Goal: Use online tool/utility: Utilize a website feature to perform a specific function

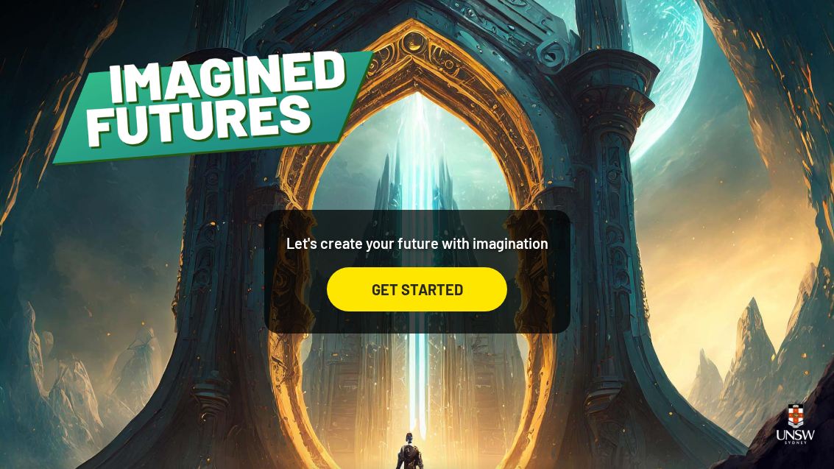
click at [367, 311] on div "GET STARTED" at bounding box center [417, 289] width 180 height 44
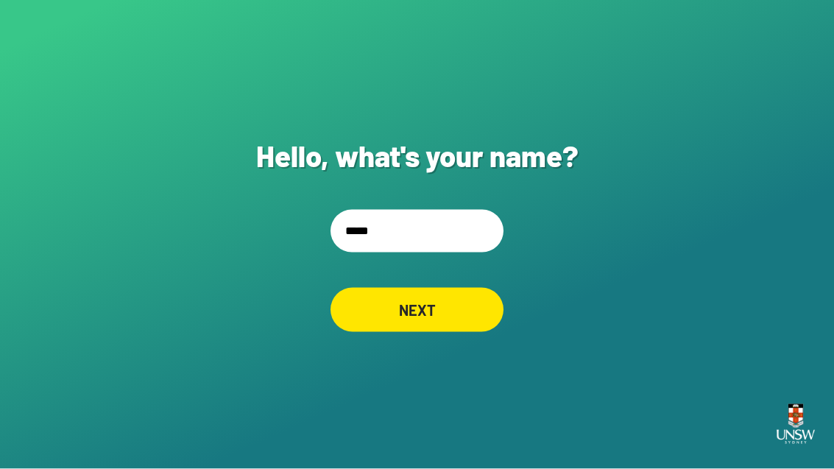
click at [367, 239] on input "*****" at bounding box center [417, 231] width 173 height 43
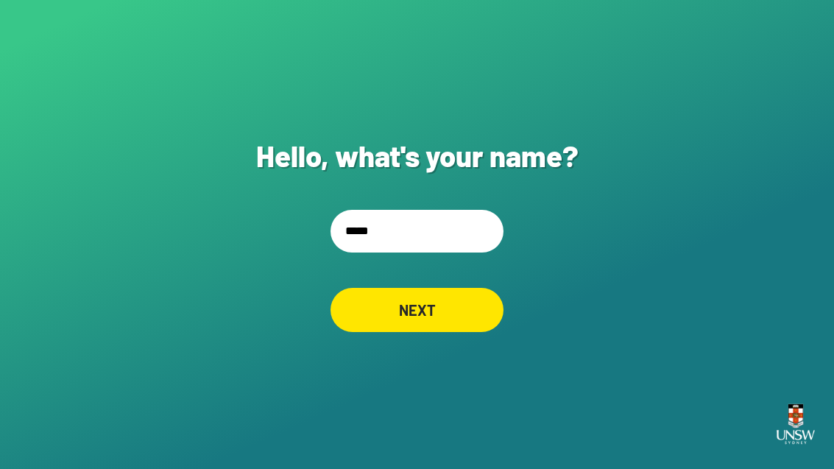
scroll to position [28, 0]
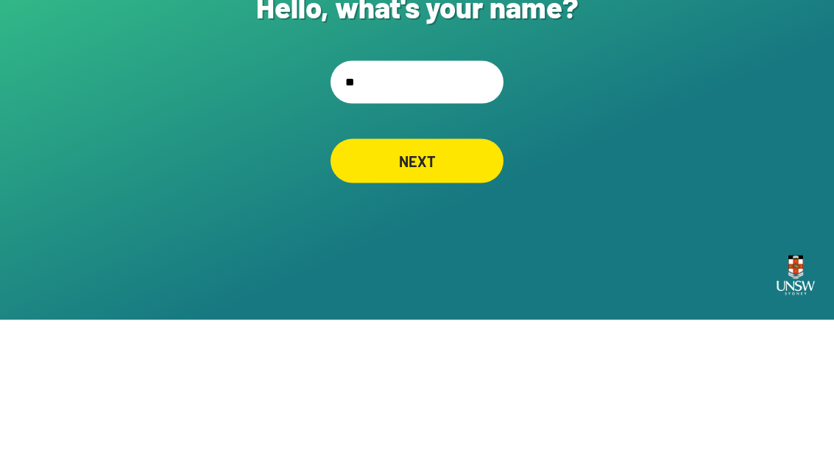
type input "*"
type input "**********"
click at [468, 288] on div "NEXT" at bounding box center [417, 310] width 173 height 44
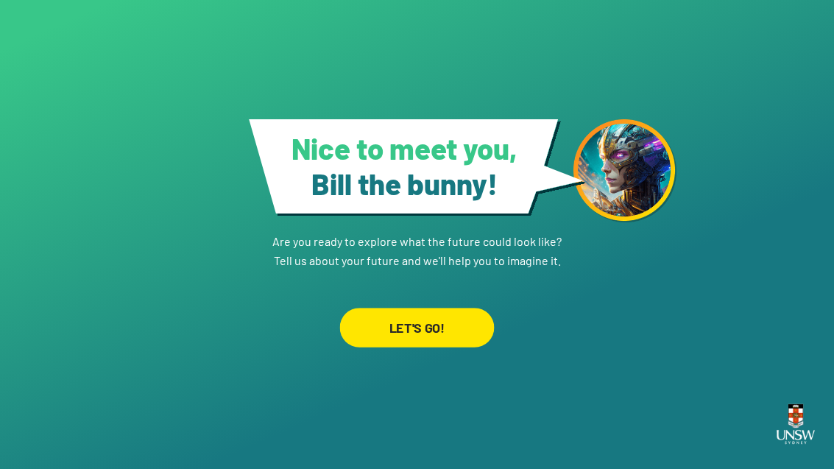
click at [455, 308] on div "LET'S GO!" at bounding box center [417, 328] width 155 height 40
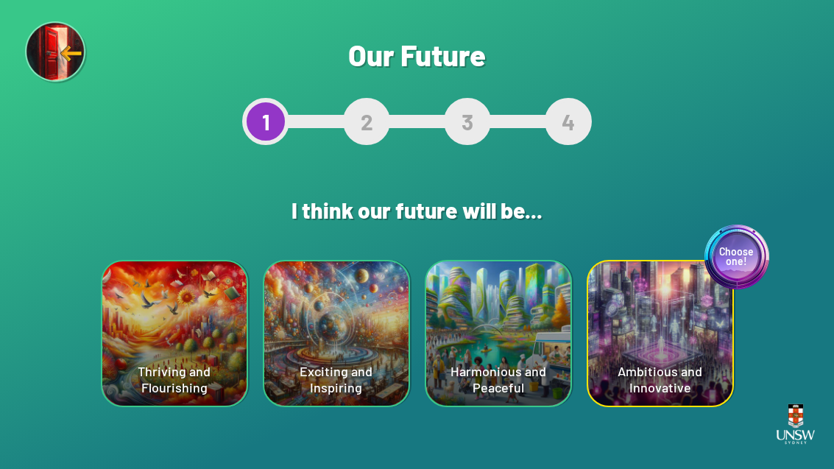
click at [378, 354] on div "Exciting and Inspiring" at bounding box center [336, 333] width 144 height 144
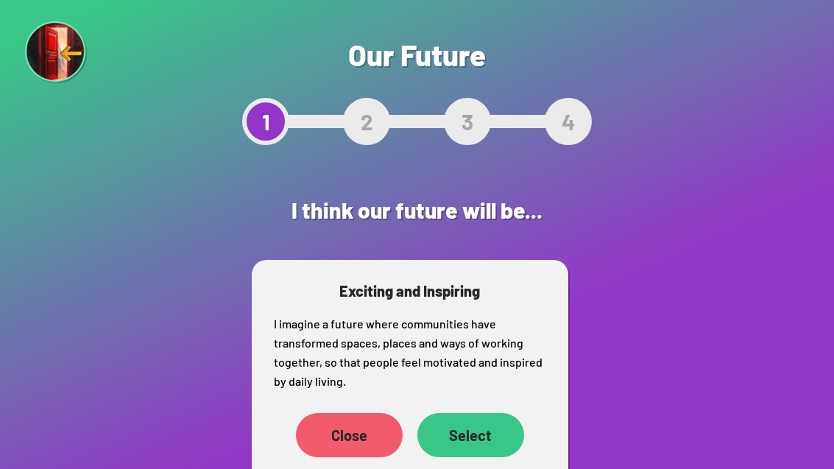
click at [492, 447] on div "Select" at bounding box center [470, 435] width 107 height 44
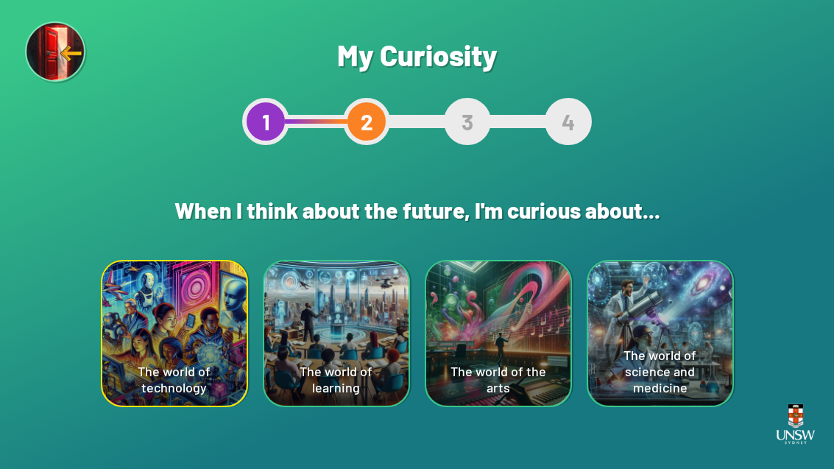
click at [360, 365] on div "The world of learning" at bounding box center [336, 333] width 144 height 144
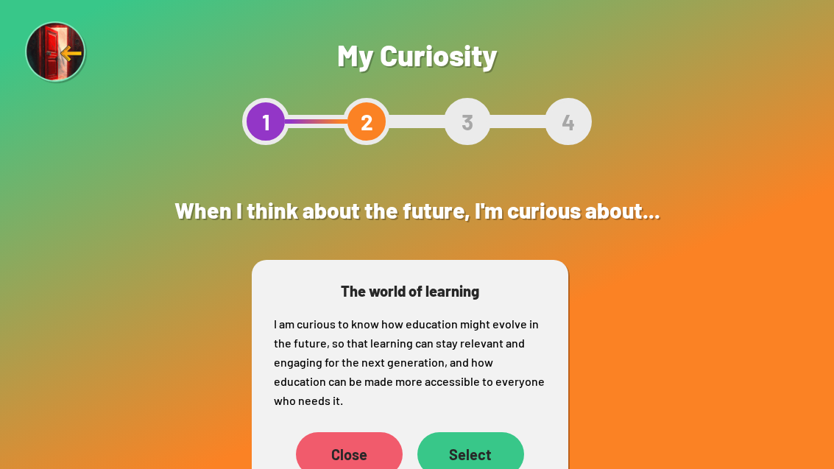
click at [478, 454] on div "Select" at bounding box center [470, 454] width 107 height 44
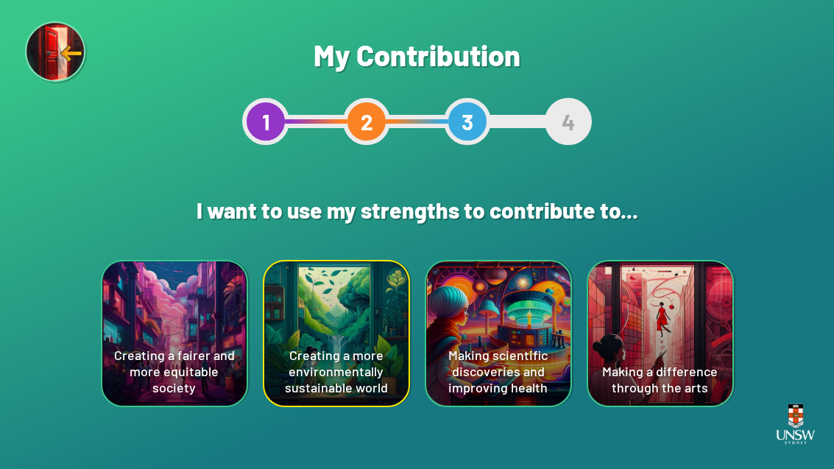
scroll to position [47, 0]
click at [529, 341] on div "Making scientific discoveries and improving health" at bounding box center [498, 333] width 144 height 144
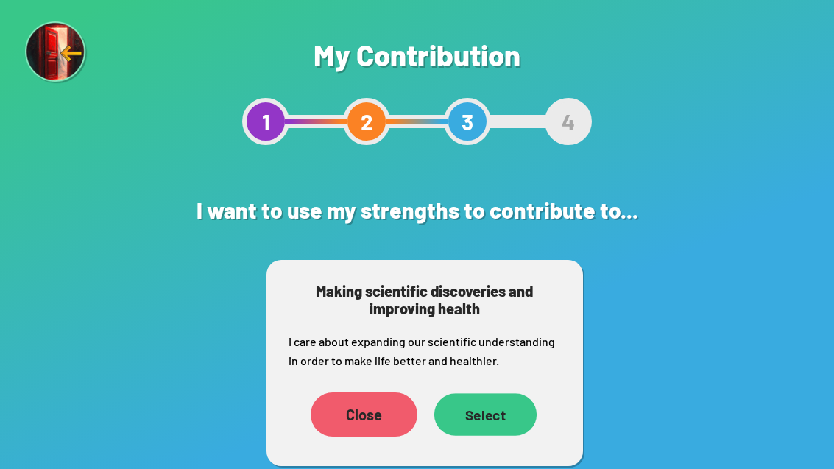
click at [494, 393] on div "Select" at bounding box center [485, 414] width 102 height 43
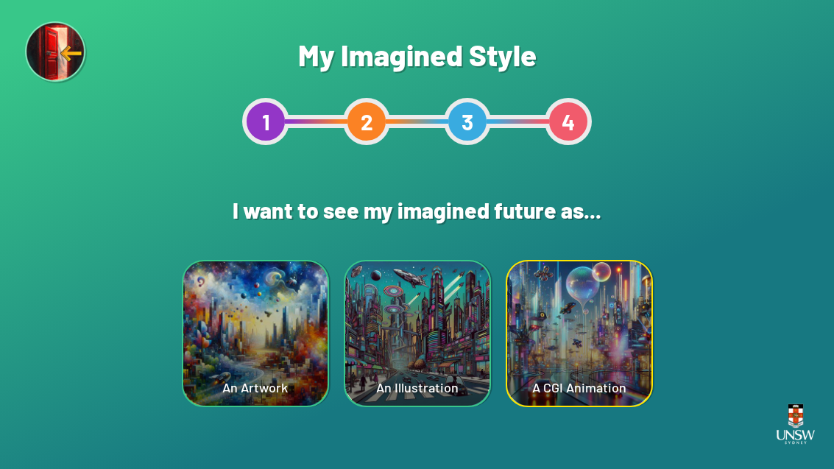
click at [542, 375] on div "A CGI Animation" at bounding box center [579, 333] width 144 height 144
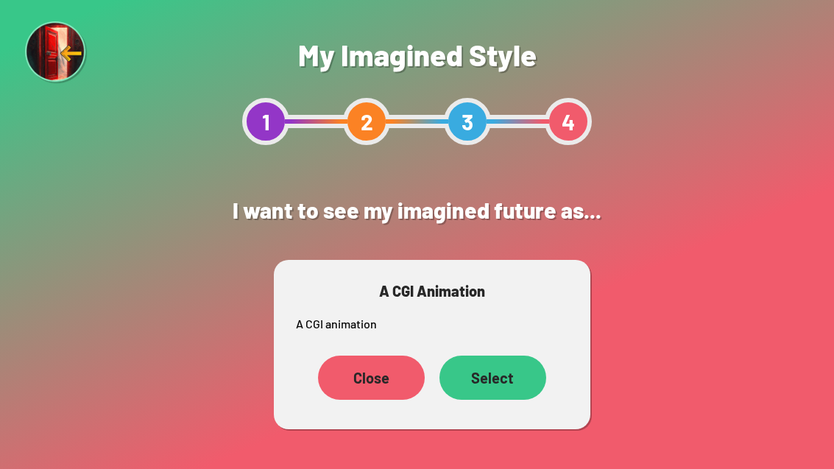
click at [508, 373] on div "Select" at bounding box center [493, 378] width 107 height 44
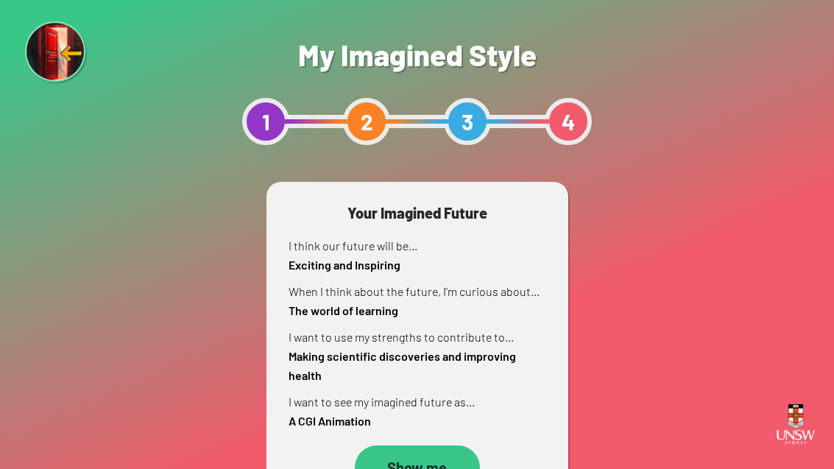
click at [427, 467] on div "Show me" at bounding box center [417, 467] width 125 height 44
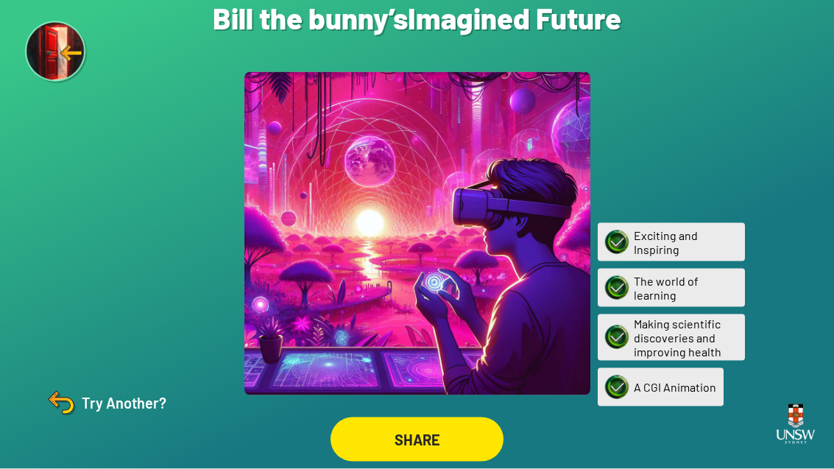
scroll to position [47, 0]
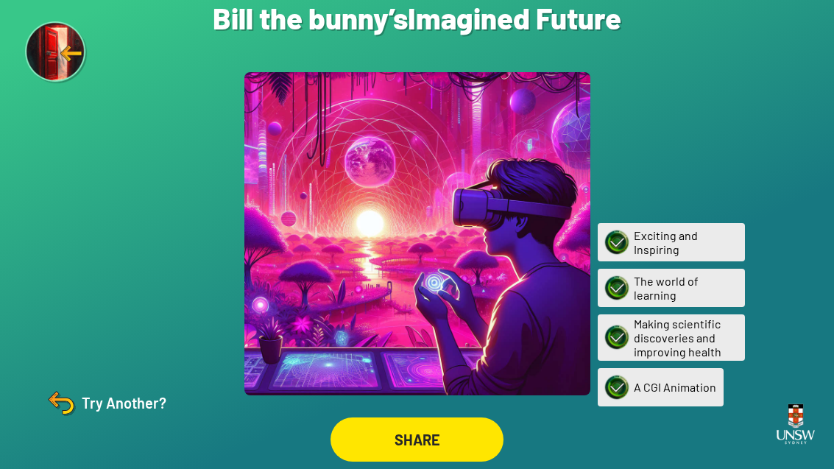
click at [484, 296] on div at bounding box center [417, 233] width 346 height 323
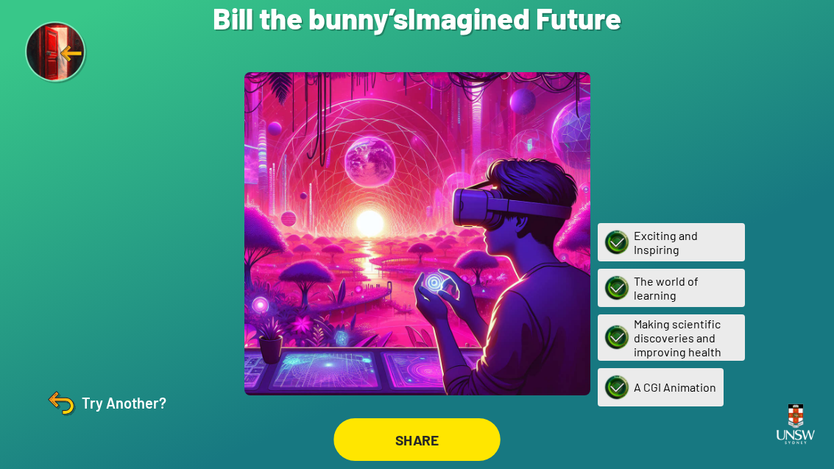
click at [429, 418] on div "SHARE" at bounding box center [417, 439] width 167 height 43
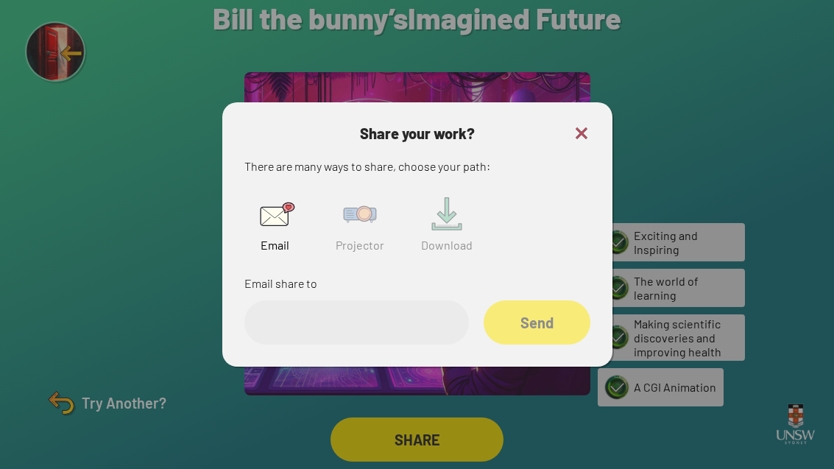
click at [547, 124] on h3 "Share your work?" at bounding box center [417, 133] width 346 height 18
click at [547, 124] on img at bounding box center [582, 133] width 18 height 18
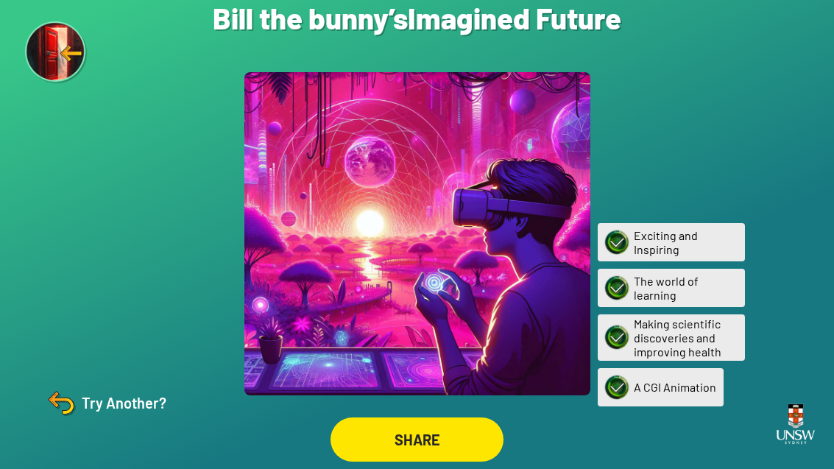
click at [547, 223] on div "Exciting and Inspiring" at bounding box center [671, 242] width 147 height 38
click at [547, 368] on div "A CGI Animation" at bounding box center [661, 387] width 126 height 38
click at [547, 370] on img at bounding box center [617, 387] width 34 height 34
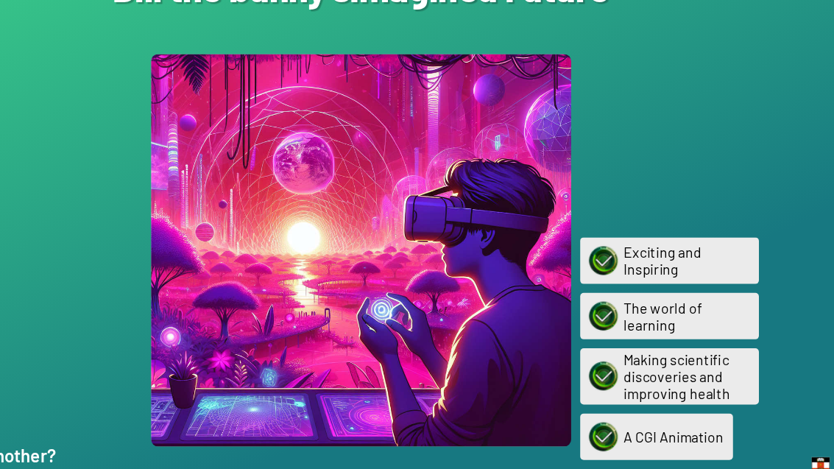
scroll to position [0, 0]
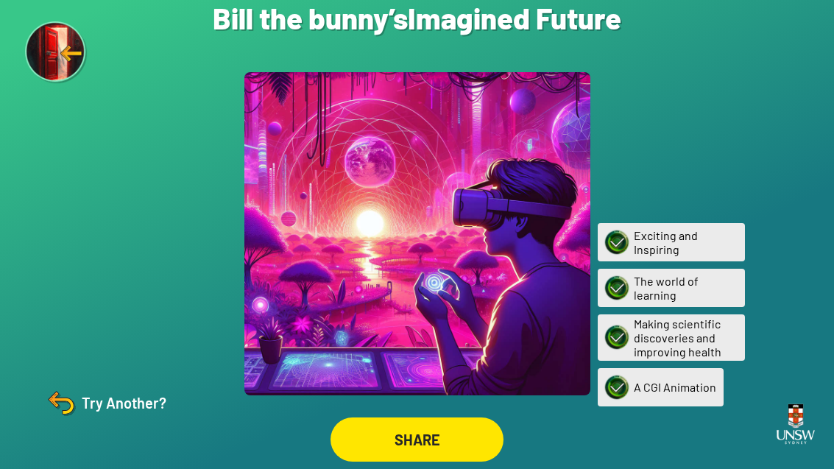
click at [73, 420] on img at bounding box center [60, 402] width 35 height 35
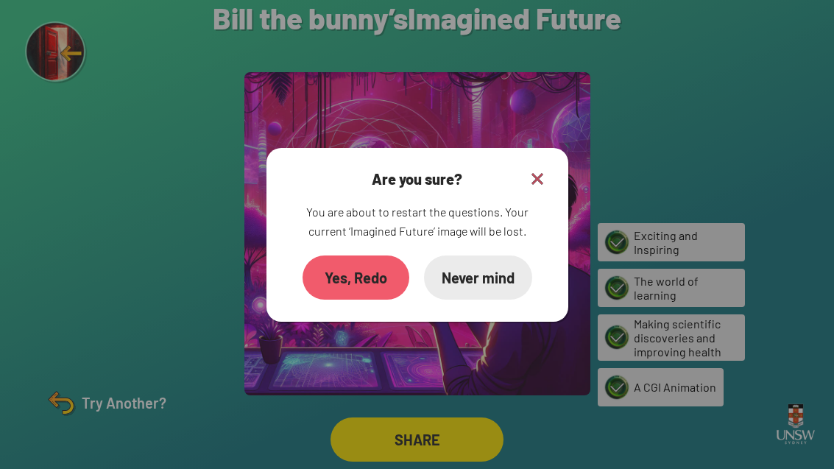
click at [376, 297] on div "Yes, Redo" at bounding box center [356, 277] width 107 height 44
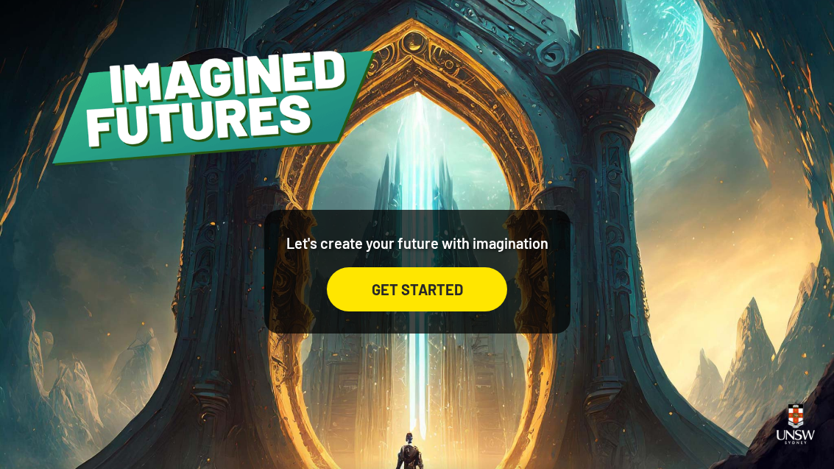
click at [446, 309] on div "GET STARTED" at bounding box center [417, 289] width 180 height 44
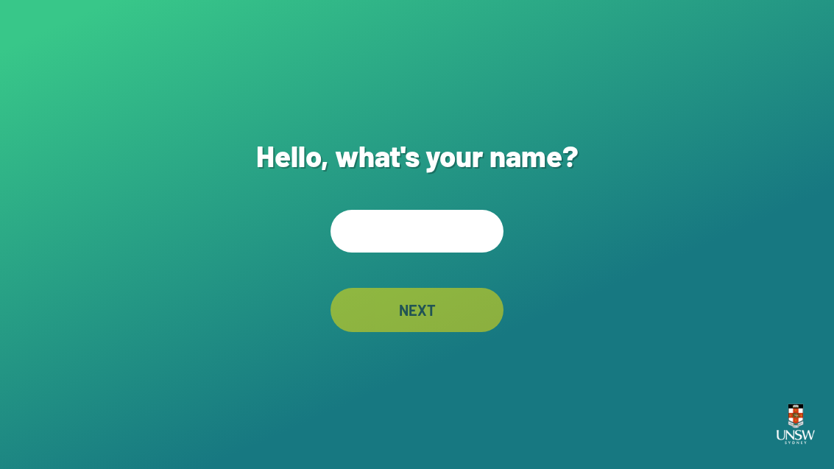
click at [429, 234] on input "text" at bounding box center [417, 231] width 173 height 43
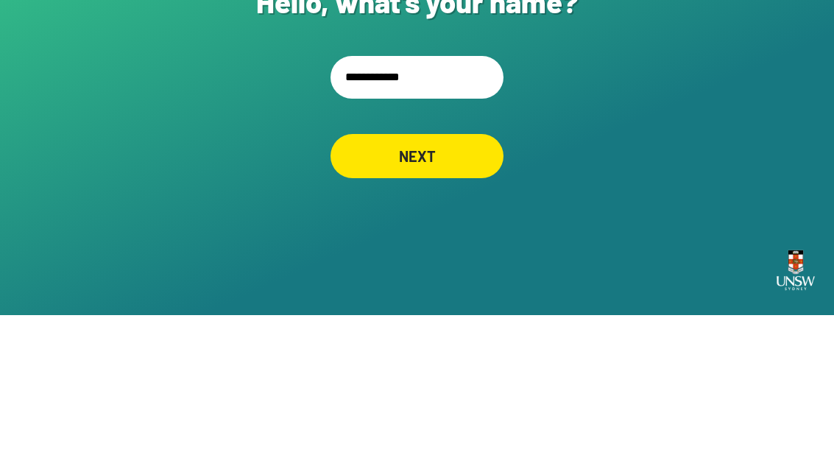
type input "**********"
click at [396, 288] on div "NEXT" at bounding box center [416, 309] width 171 height 43
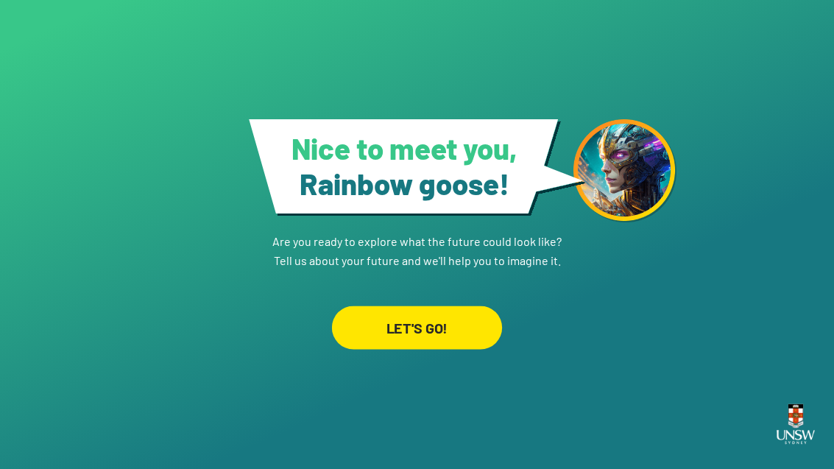
click at [435, 349] on div "LET'S GO!" at bounding box center [417, 327] width 170 height 43
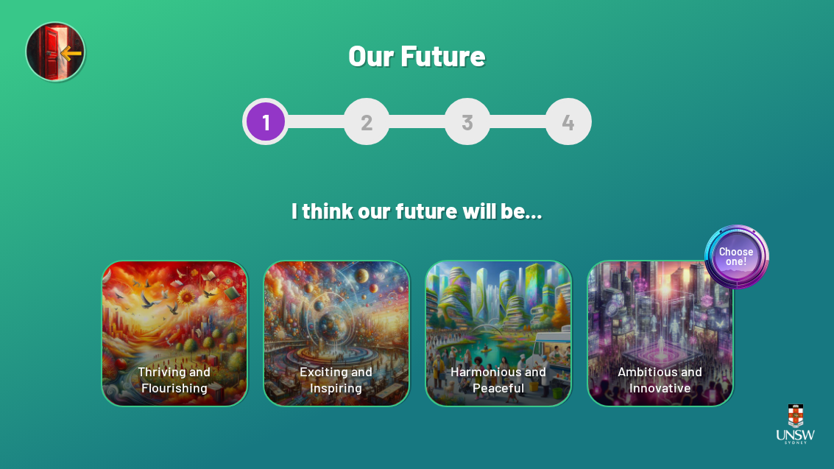
click at [138, 357] on div "Thriving and Flourishing" at bounding box center [174, 333] width 144 height 144
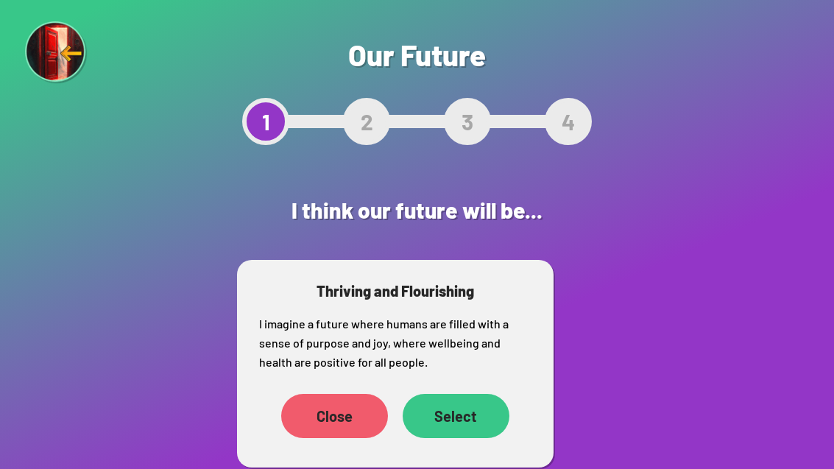
click at [314, 426] on div "Close" at bounding box center [334, 416] width 107 height 44
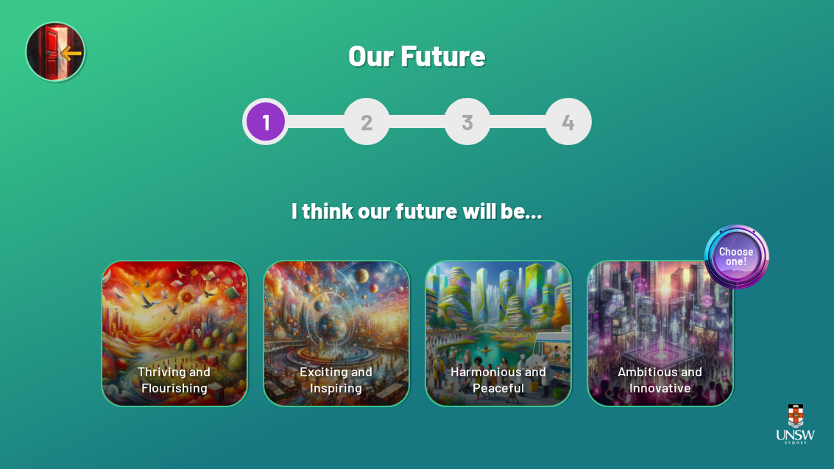
click at [547, 371] on div "Choose one! Ambitious and Innovative" at bounding box center [660, 333] width 144 height 144
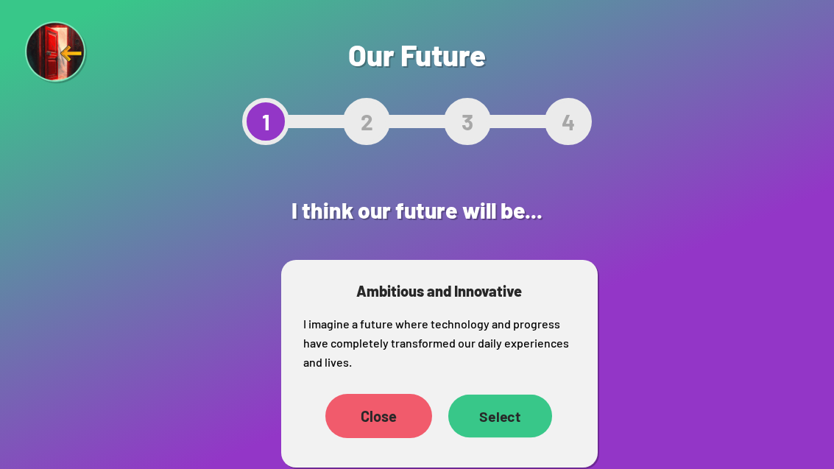
click at [496, 417] on div "Select" at bounding box center [500, 416] width 104 height 43
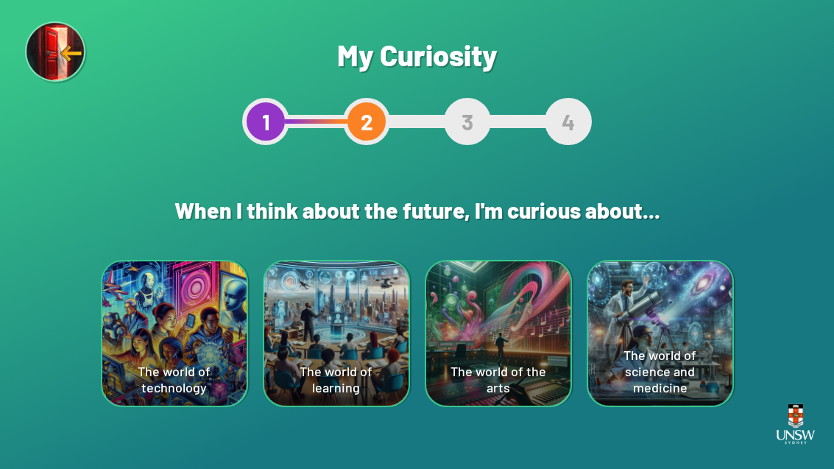
click at [501, 401] on div "The world of the arts" at bounding box center [498, 333] width 144 height 144
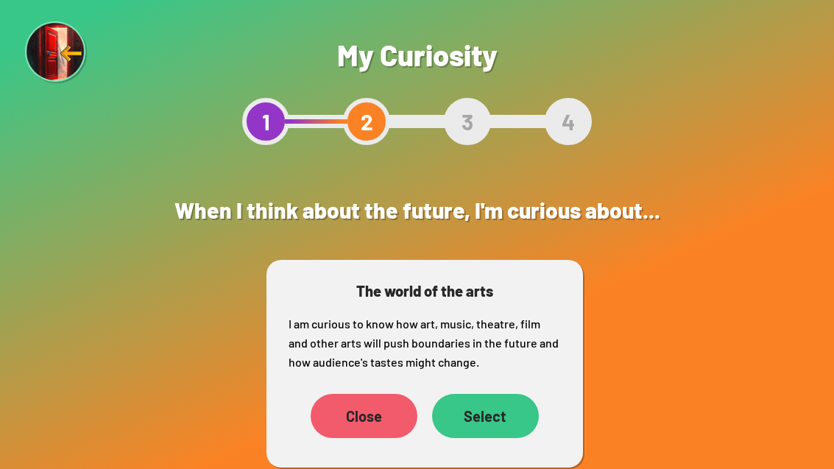
click at [493, 412] on div "Select" at bounding box center [485, 416] width 107 height 44
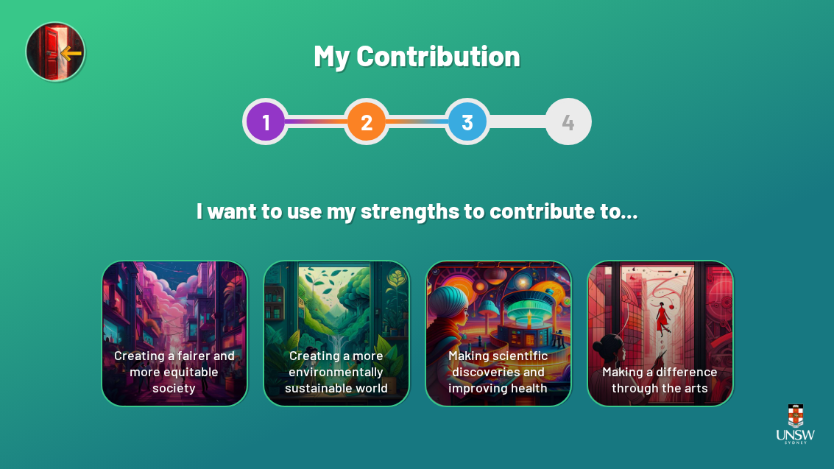
click at [547, 362] on div "Making a difference through the arts" at bounding box center [660, 333] width 144 height 144
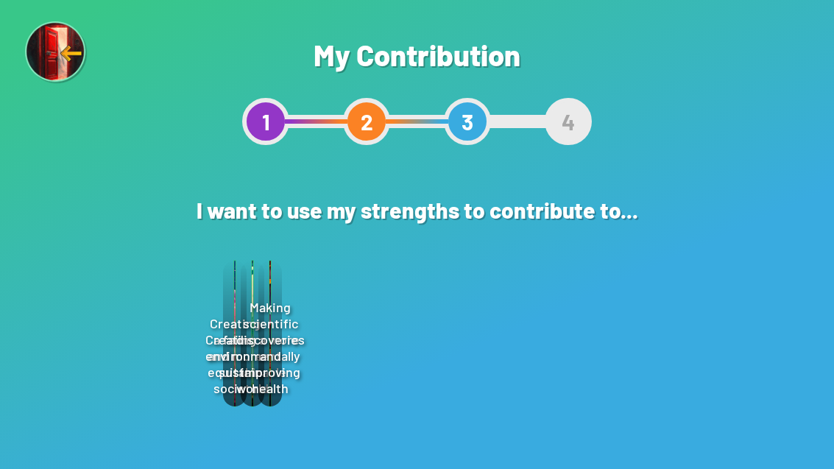
click at [512, 405] on div "Select" at bounding box center [505, 396] width 106 height 45
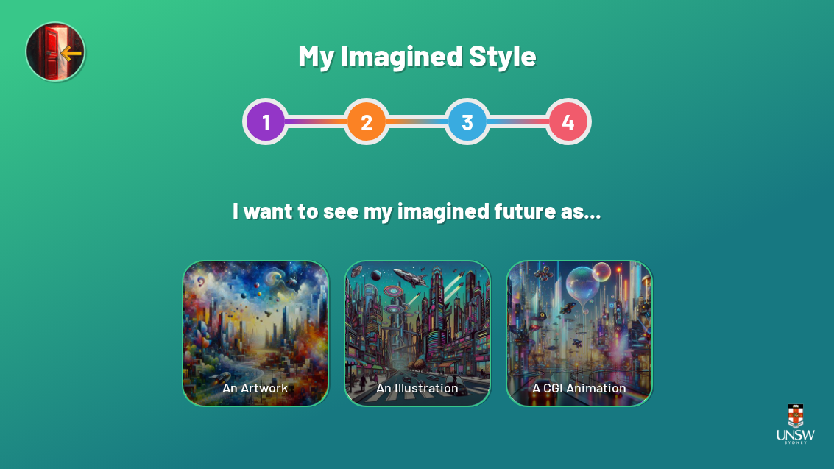
click at [511, 404] on div "Are you sure? This will reset your answers Yes, Redo Never mind My Imagined Sty…" at bounding box center [417, 234] width 834 height 469
click at [243, 383] on div "An Artwork" at bounding box center [255, 333] width 144 height 144
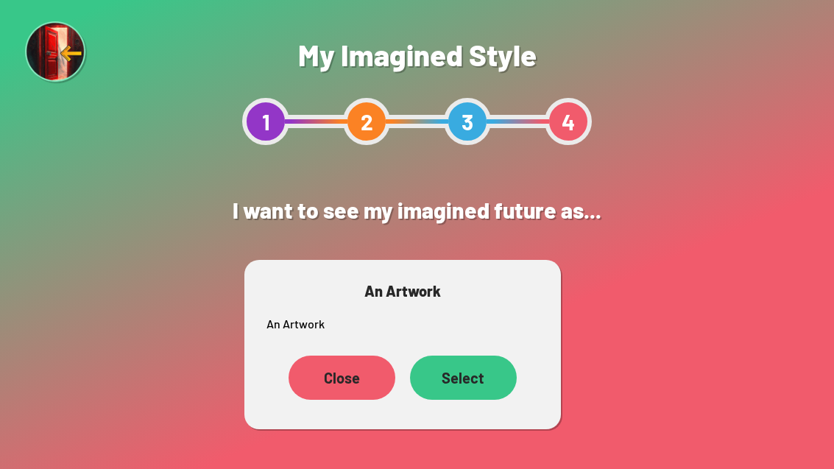
click at [496, 379] on div "Select" at bounding box center [463, 378] width 107 height 44
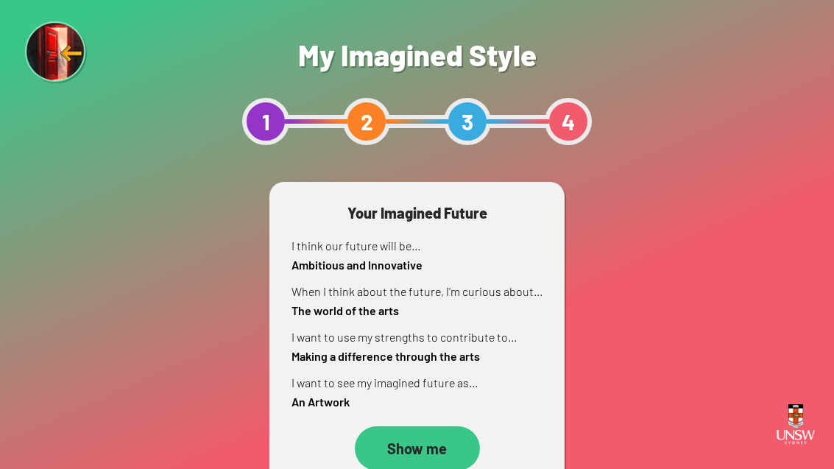
click at [397, 440] on div "Show me" at bounding box center [417, 448] width 125 height 44
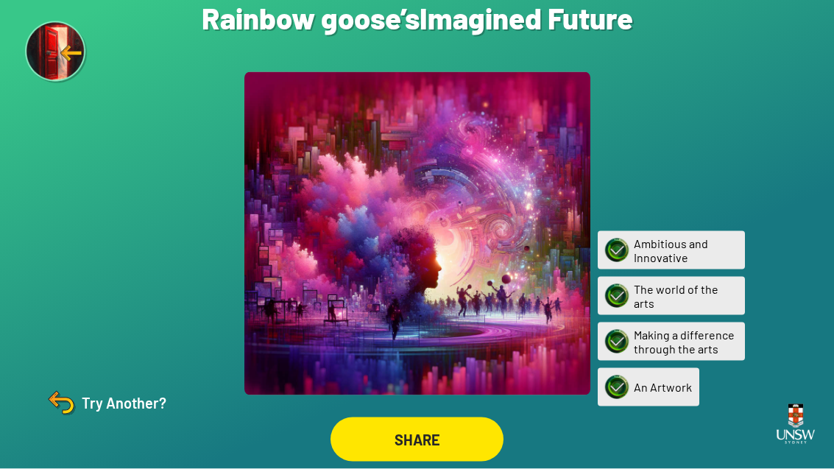
scroll to position [47, 0]
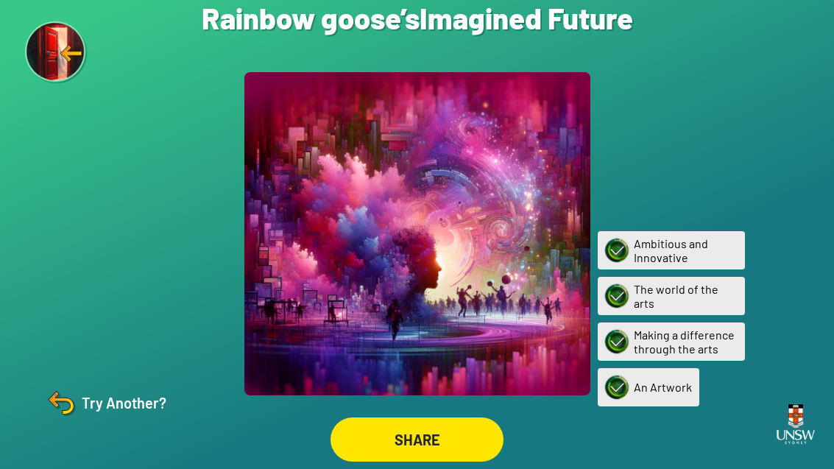
click at [457, 431] on div "SHARE" at bounding box center [417, 439] width 173 height 44
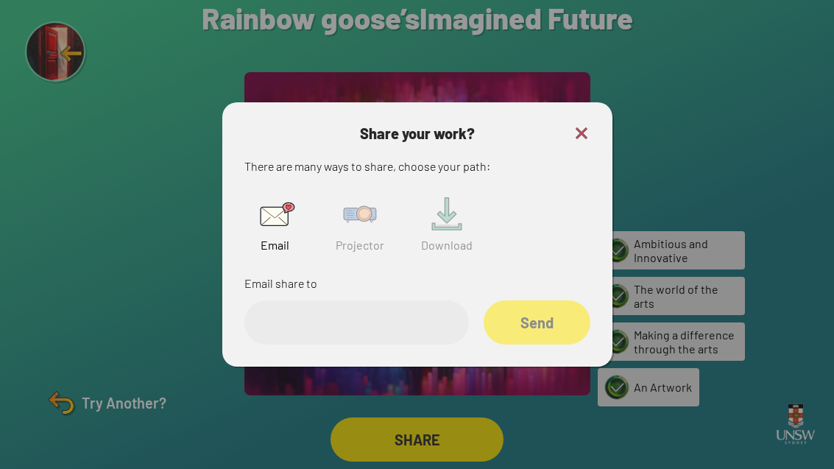
click at [547, 124] on img at bounding box center [582, 133] width 18 height 18
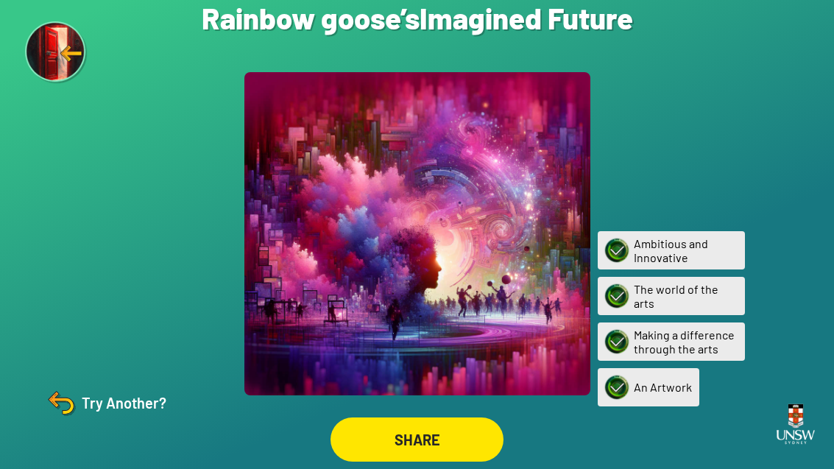
click at [479, 290] on div at bounding box center [417, 233] width 346 height 323
click at [510, 275] on div at bounding box center [417, 233] width 346 height 323
click at [433, 432] on div "SHARE" at bounding box center [417, 439] width 169 height 43
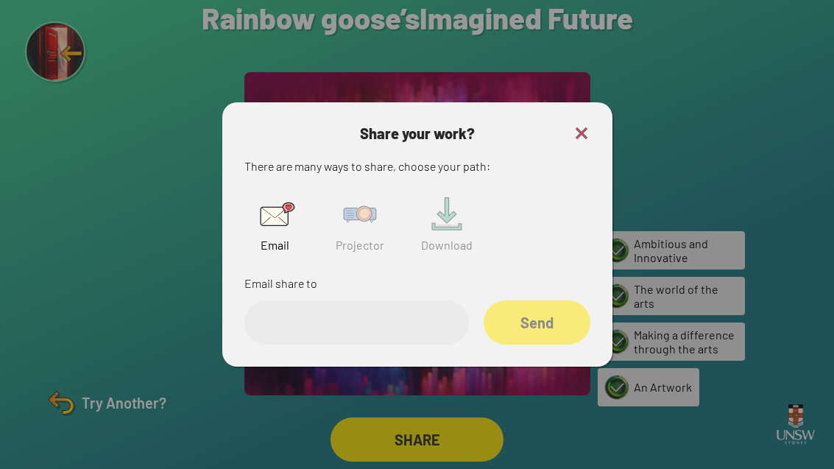
click at [292, 310] on input "email" at bounding box center [356, 322] width 225 height 44
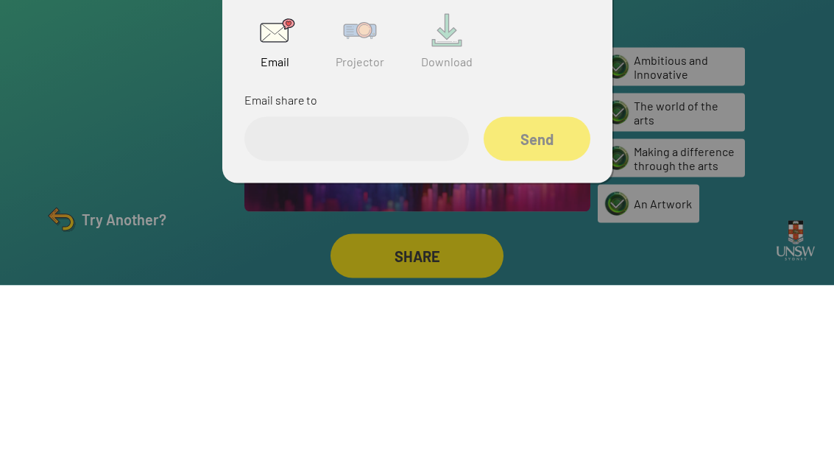
click at [364, 191] on img at bounding box center [359, 214] width 47 height 47
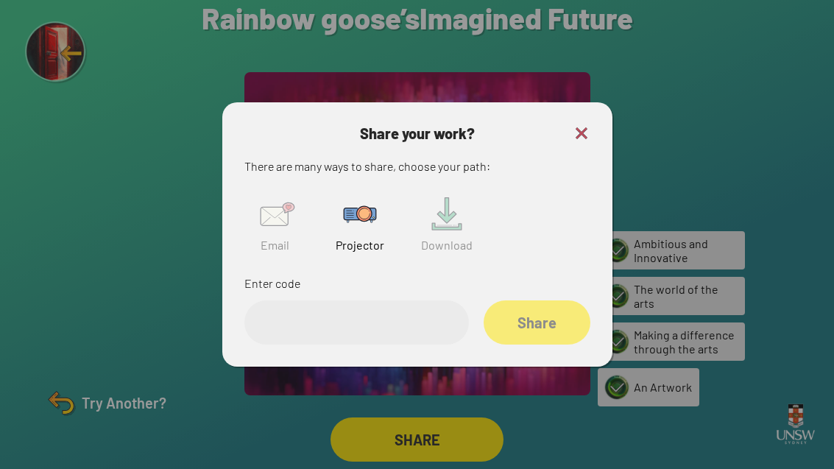
click at [547, 124] on img at bounding box center [582, 133] width 18 height 18
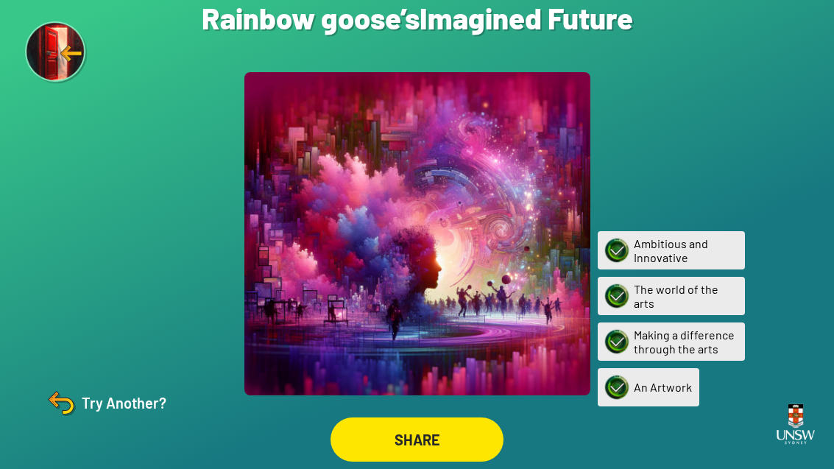
click at [375, 424] on div "SHARE" at bounding box center [417, 439] width 173 height 44
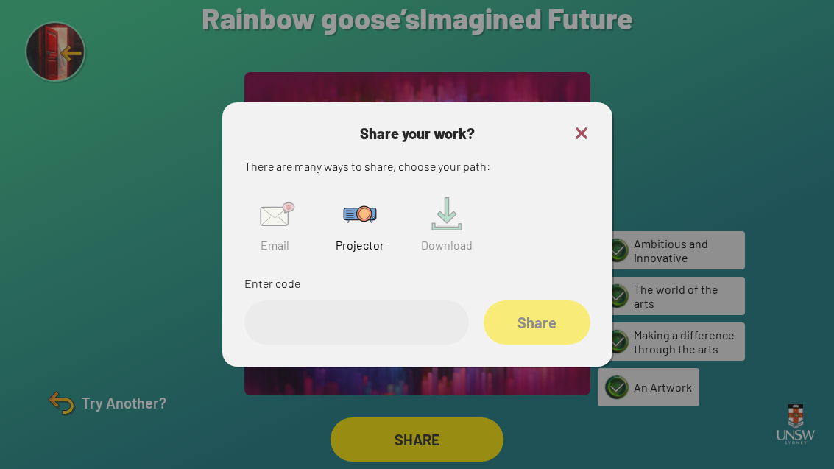
click at [376, 197] on img at bounding box center [359, 214] width 47 height 47
click at [356, 207] on img at bounding box center [359, 214] width 47 height 47
click at [325, 308] on input "text" at bounding box center [356, 322] width 225 height 44
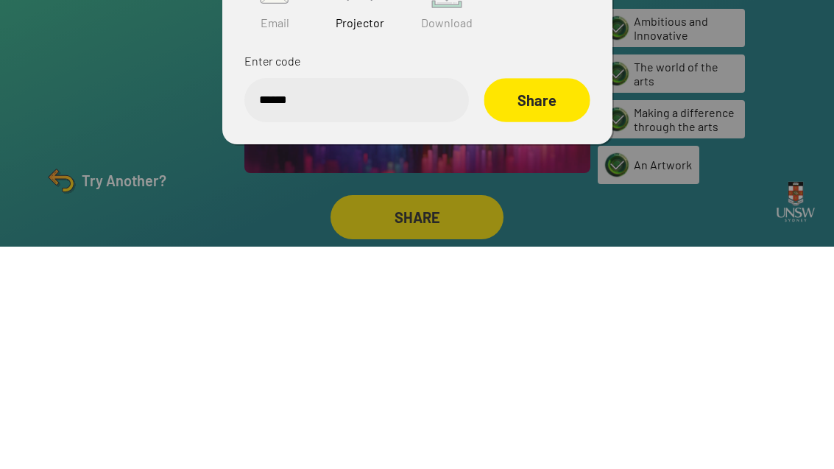
type input "******"
click at [535, 300] on div "Share" at bounding box center [537, 322] width 106 height 44
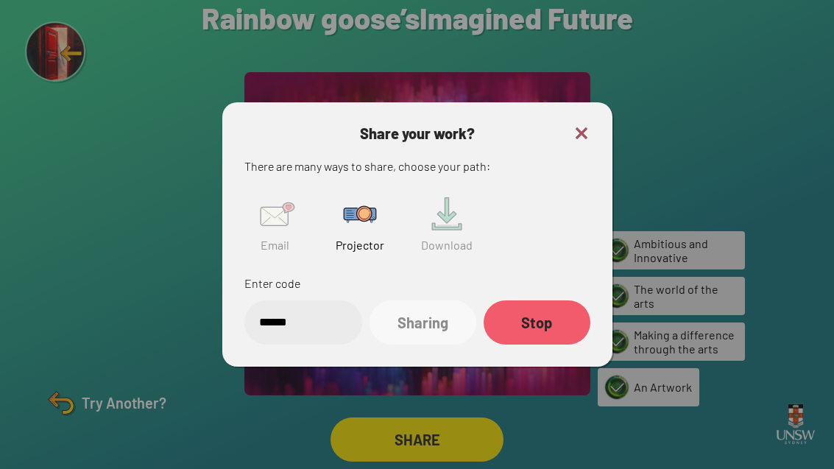
click at [547, 124] on img at bounding box center [582, 133] width 18 height 18
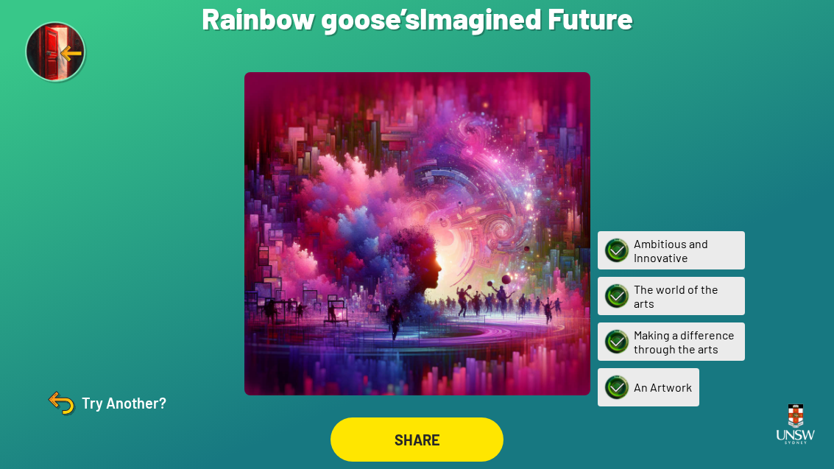
scroll to position [0, 0]
